Goal: Task Accomplishment & Management: Complete application form

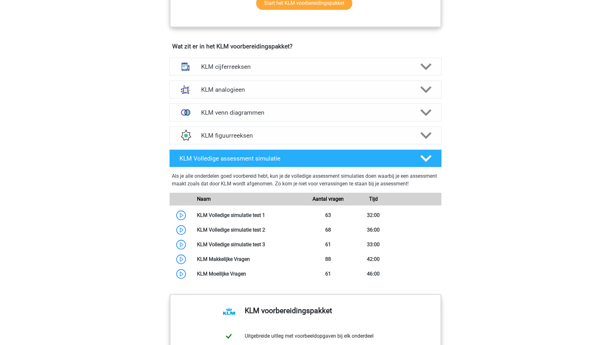
scroll to position [409, 0]
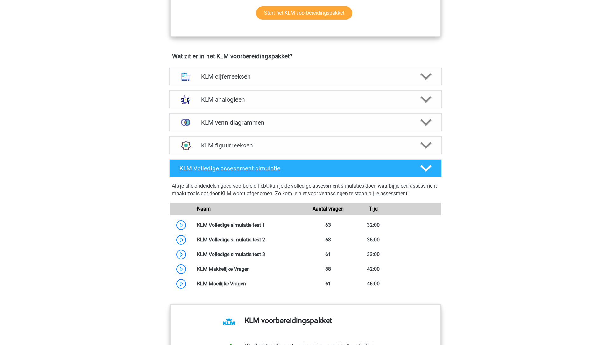
click at [192, 162] on div "KLM Volledige assessment simulatie" at bounding box center [305, 168] width 273 height 18
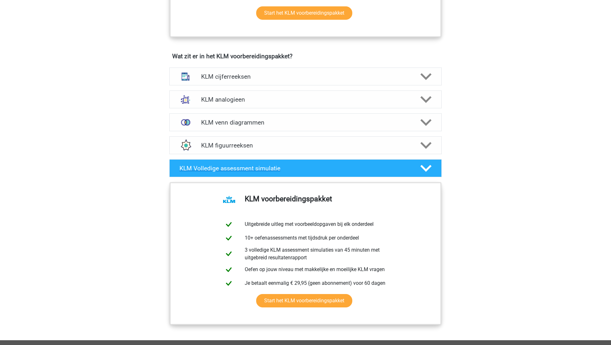
click at [192, 162] on div "KLM Volledige assessment simulatie" at bounding box center [305, 168] width 273 height 18
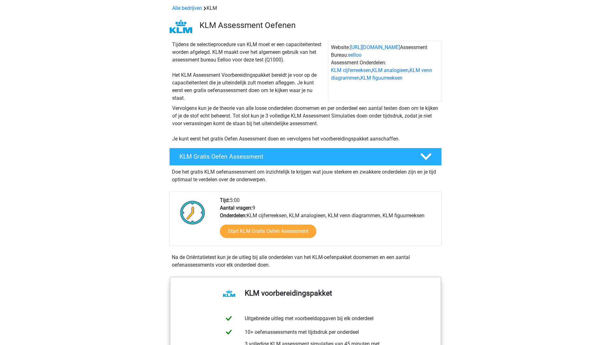
scroll to position [16, 0]
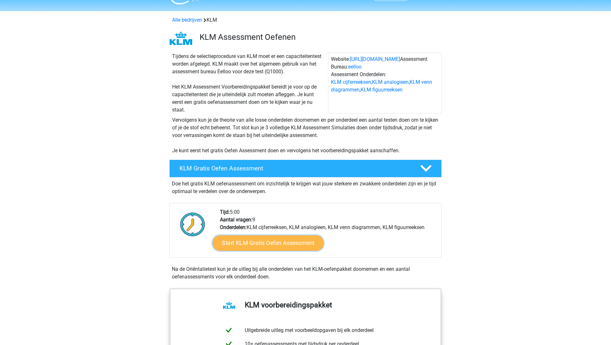
click at [251, 249] on link "Start KLM Gratis Oefen Assessment" at bounding box center [268, 242] width 111 height 15
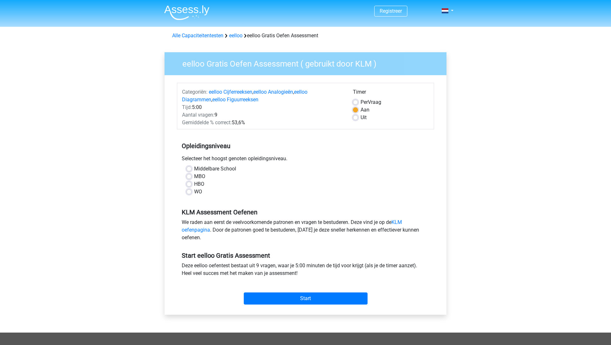
click at [198, 192] on label "WO" at bounding box center [198, 192] width 8 height 8
click at [192, 192] on input "WO" at bounding box center [189, 191] width 5 height 6
radio input "true"
click at [291, 299] on input "Start" at bounding box center [306, 298] width 124 height 12
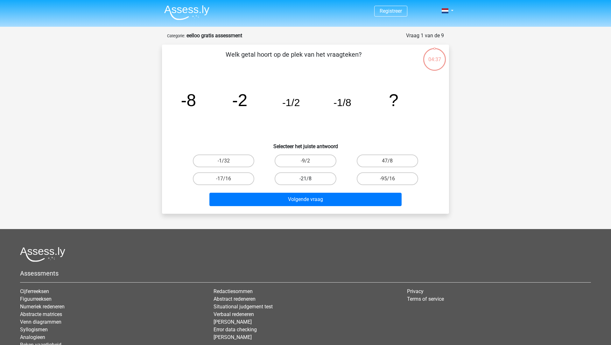
click at [312, 177] on label "-21/8" at bounding box center [305, 178] width 61 height 13
click at [310, 179] on input "-21/8" at bounding box center [308, 181] width 4 height 4
radio input "true"
click at [227, 163] on input "-1/32" at bounding box center [226, 163] width 4 height 4
radio input "true"
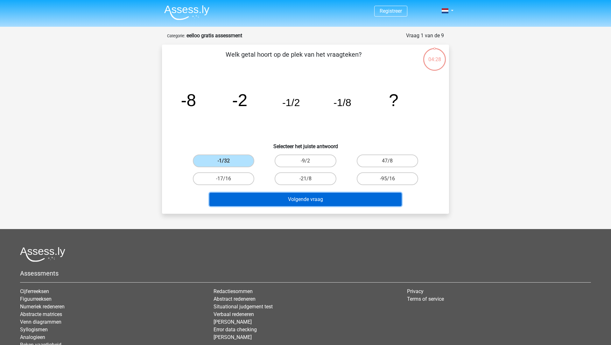
click at [265, 198] on button "Volgende vraag" at bounding box center [305, 199] width 193 height 13
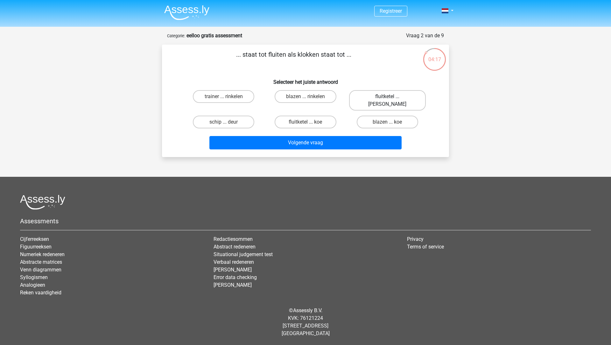
click at [368, 97] on label "fluitketel ... luiden" at bounding box center [387, 100] width 77 height 20
click at [387, 97] on input "fluitketel ... luiden" at bounding box center [389, 98] width 4 height 4
radio input "true"
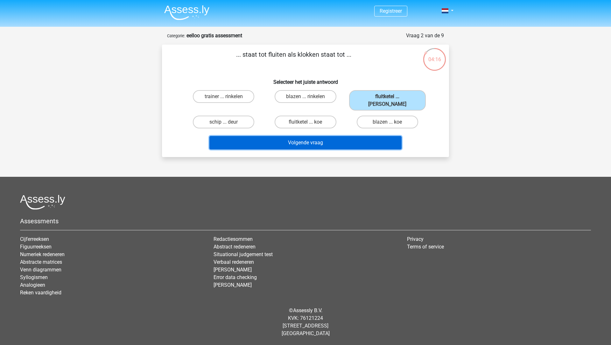
click at [326, 137] on button "Volgende vraag" at bounding box center [305, 142] width 193 height 13
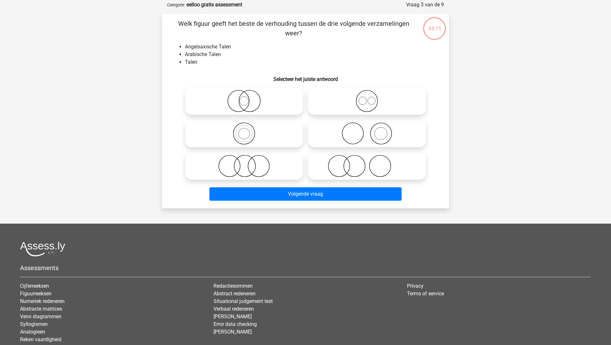
scroll to position [32, 0]
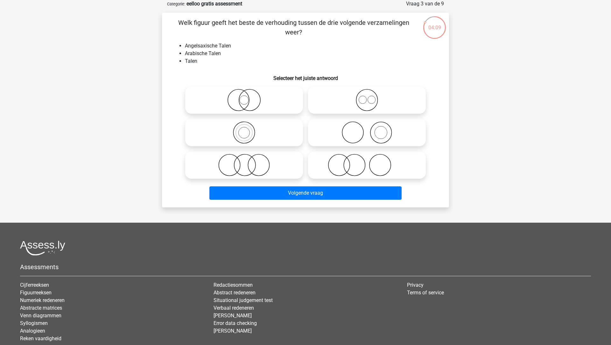
click at [353, 101] on icon at bounding box center [367, 100] width 113 height 22
click at [367, 97] on input "radio" at bounding box center [369, 95] width 4 height 4
radio input "true"
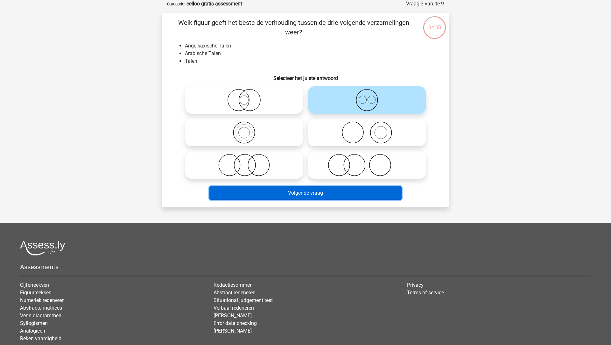
click at [314, 194] on button "Volgende vraag" at bounding box center [305, 192] width 193 height 13
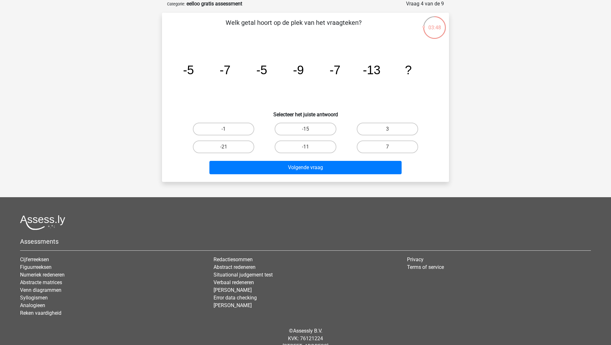
click at [309, 131] on input "-15" at bounding box center [308, 131] width 4 height 4
radio input "true"
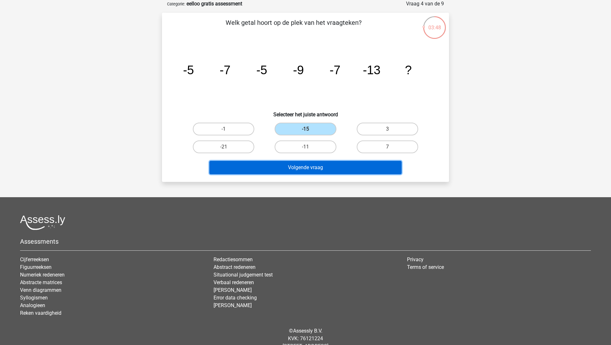
click at [298, 172] on button "Volgende vraag" at bounding box center [305, 167] width 193 height 13
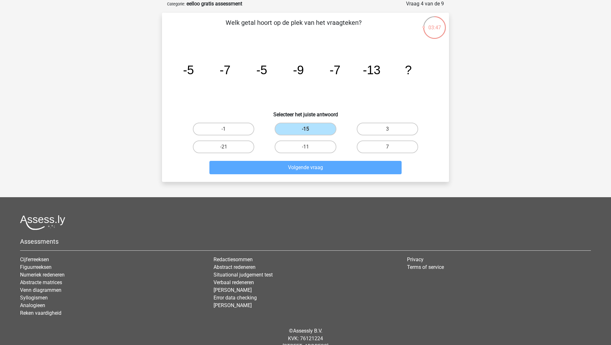
scroll to position [0, 0]
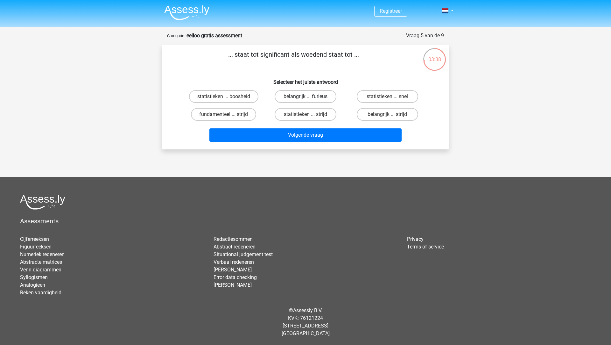
click at [294, 97] on label "belangrijk ... furieus" at bounding box center [305, 96] width 61 height 13
click at [306, 97] on input "belangrijk ... furieus" at bounding box center [308, 98] width 4 height 4
radio input "true"
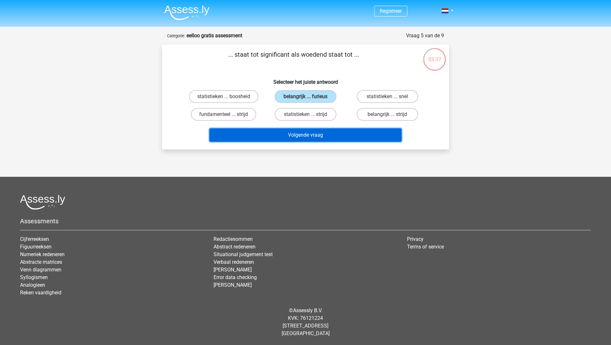
click at [294, 136] on button "Volgende vraag" at bounding box center [305, 134] width 193 height 13
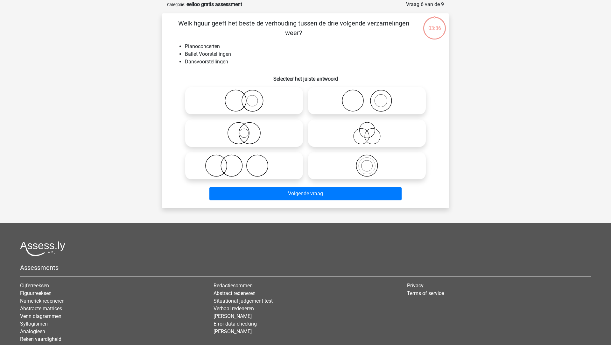
scroll to position [32, 0]
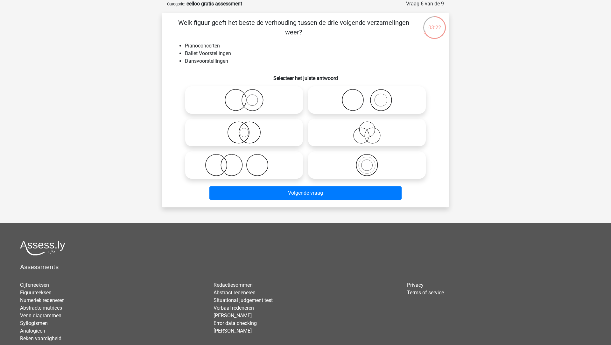
click at [330, 101] on icon at bounding box center [367, 100] width 113 height 22
click at [367, 97] on input "radio" at bounding box center [369, 95] width 4 height 4
radio input "true"
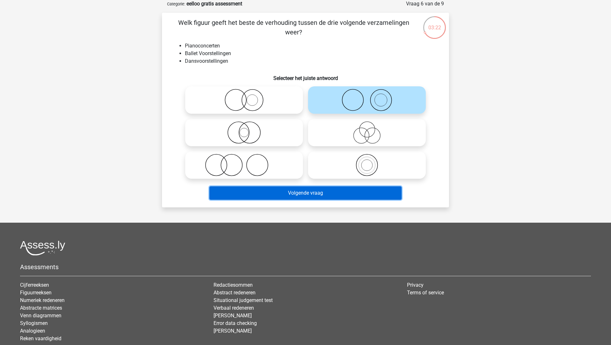
click at [296, 193] on button "Volgende vraag" at bounding box center [305, 192] width 193 height 13
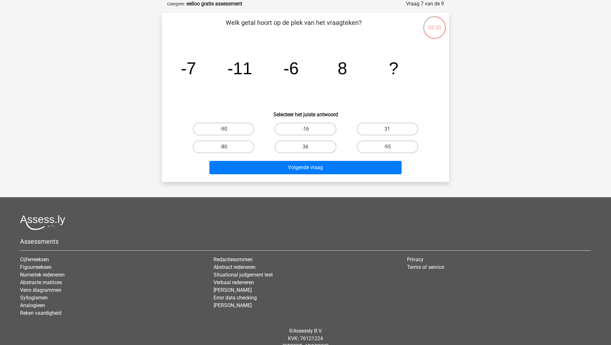
click at [309, 138] on div "36" at bounding box center [306, 147] width 82 height 18
click at [307, 148] on input "36" at bounding box center [308, 149] width 4 height 4
radio input "true"
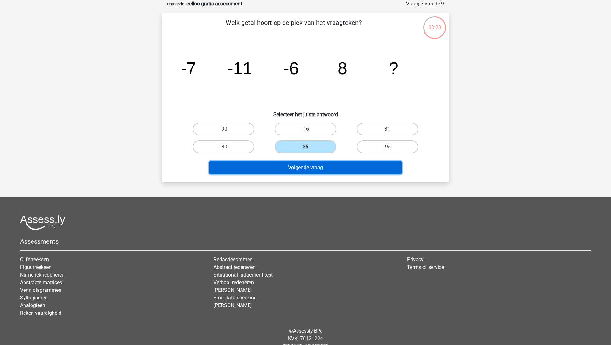
click at [301, 169] on button "Volgende vraag" at bounding box center [305, 167] width 193 height 13
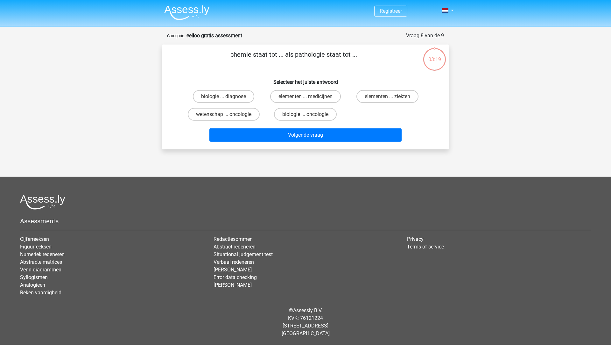
scroll to position [0, 0]
click at [303, 94] on label "elementen ... medicijnen" at bounding box center [305, 96] width 71 height 13
click at [306, 96] on input "elementen ... medicijnen" at bounding box center [308, 98] width 4 height 4
radio input "true"
click at [290, 145] on div "chemie staat tot ... als pathologie staat tot ... Selecteer het juiste antwoord…" at bounding box center [305, 97] width 287 height 105
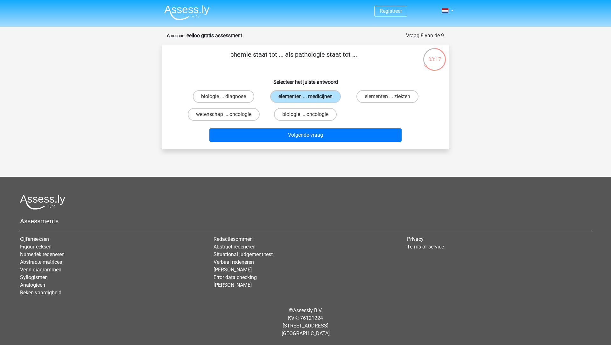
click at [291, 144] on div "Volgende vraag" at bounding box center [306, 136] width 246 height 16
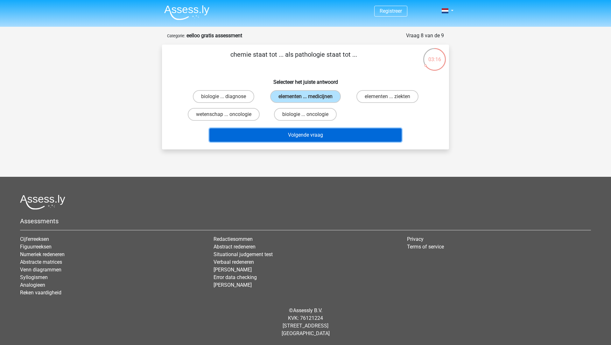
click at [293, 140] on button "Volgende vraag" at bounding box center [305, 134] width 193 height 13
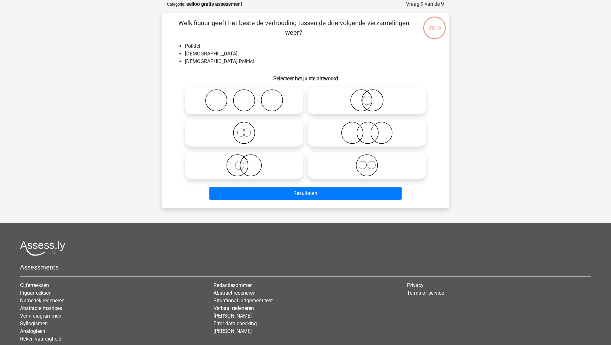
scroll to position [32, 0]
click at [281, 97] on icon at bounding box center [244, 100] width 113 height 22
click at [248, 97] on input "radio" at bounding box center [246, 95] width 4 height 4
radio input "true"
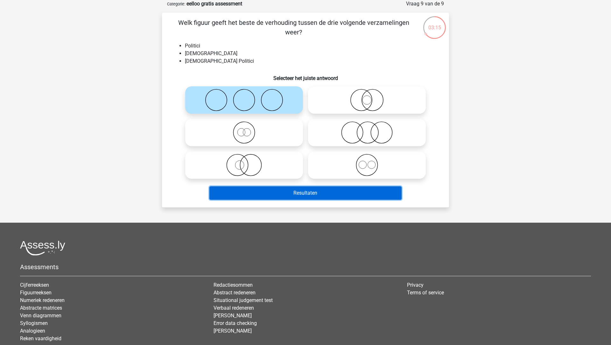
click at [270, 196] on button "Resultaten" at bounding box center [305, 192] width 193 height 13
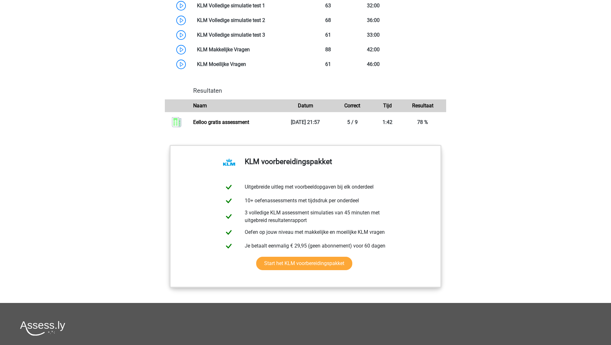
scroll to position [645, 0]
